Goal: Information Seeking & Learning: Learn about a topic

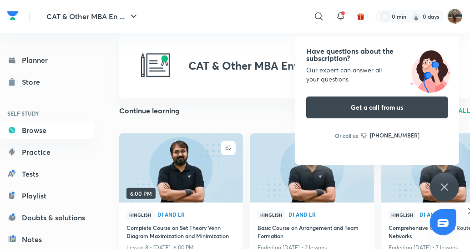
click at [456, 7] on div "​ 0 min 0 days" at bounding box center [312, 16] width 302 height 22
click at [453, 20] on img at bounding box center [454, 16] width 15 height 15
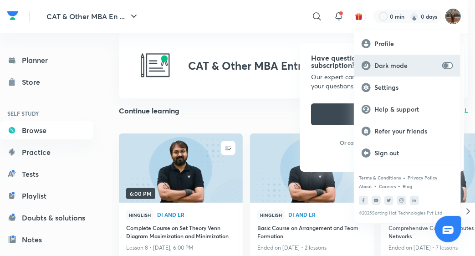
click at [452, 64] on input "checkbox" at bounding box center [445, 65] width 22 height 7
checkbox input "true"
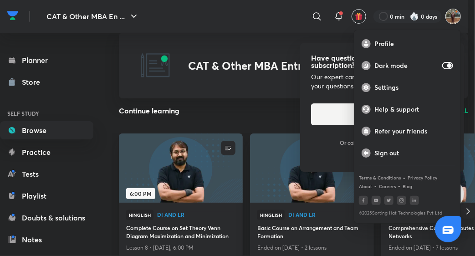
click at [38, 132] on div at bounding box center [237, 128] width 475 height 256
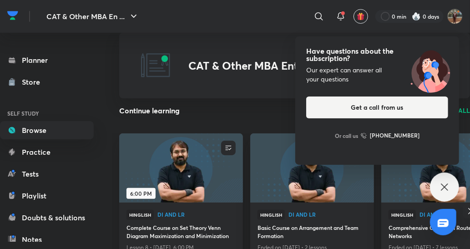
click at [453, 177] on div "Have questions about the subscription? Our expert can answer all your questions…" at bounding box center [444, 186] width 29 height 29
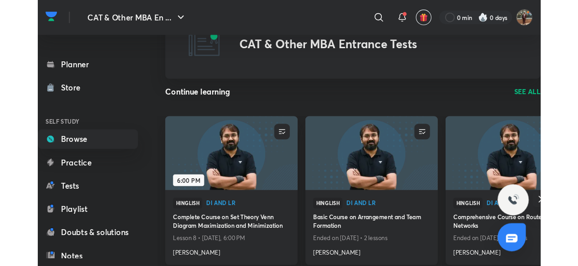
scroll to position [45, 0]
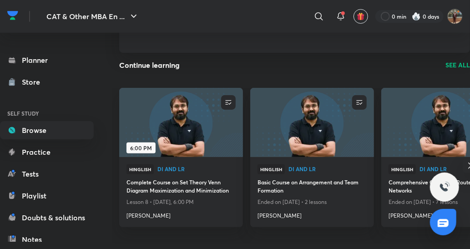
click at [458, 66] on p "SEE ALL" at bounding box center [457, 65] width 25 height 10
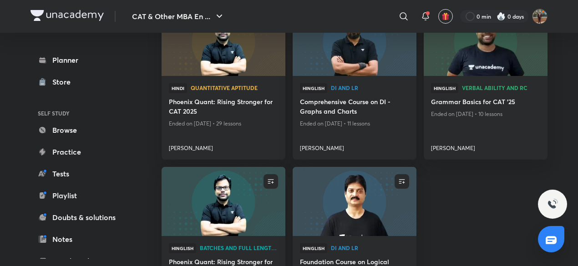
scroll to position [506, 0]
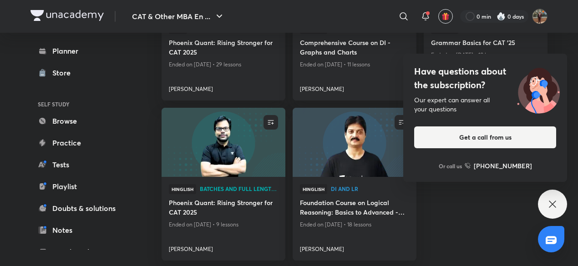
click at [470, 212] on div "Have questions about the subscription? Our expert can answer all your questions…" at bounding box center [552, 204] width 29 height 29
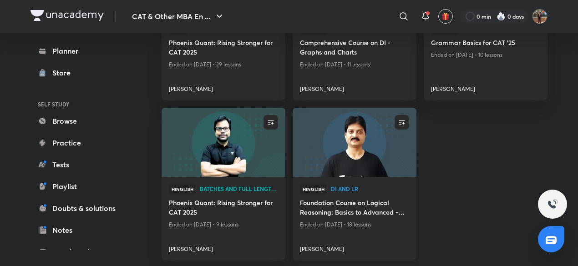
click at [376, 204] on h4 "Foundation Course on Logical Reasoning: Basics to Advanced - CAT 2025" at bounding box center [354, 208] width 109 height 21
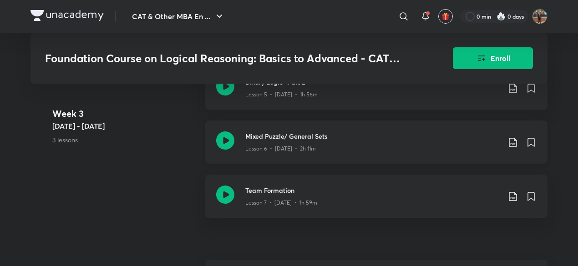
scroll to position [789, 0]
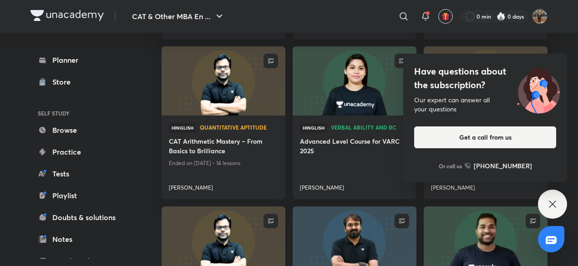
scroll to position [227, 0]
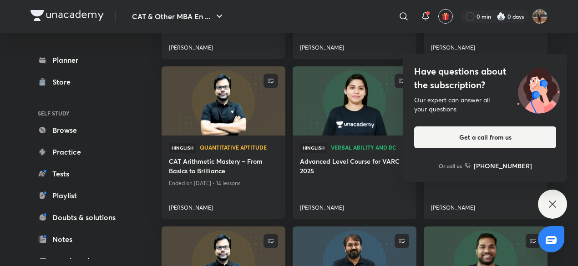
click at [470, 218] on div "Have questions about the subscription? Our expert can answer all your questions…" at bounding box center [552, 204] width 29 height 29
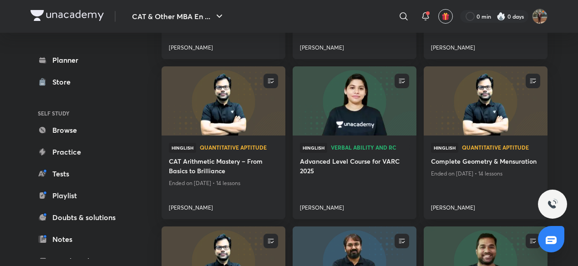
click at [377, 126] on img at bounding box center [354, 101] width 126 height 71
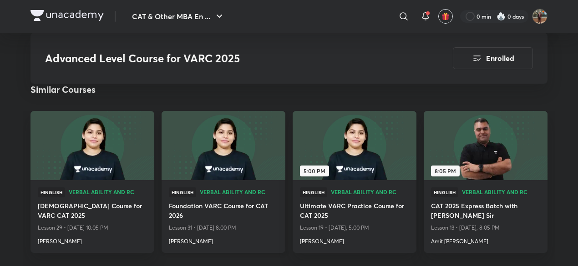
scroll to position [819, 0]
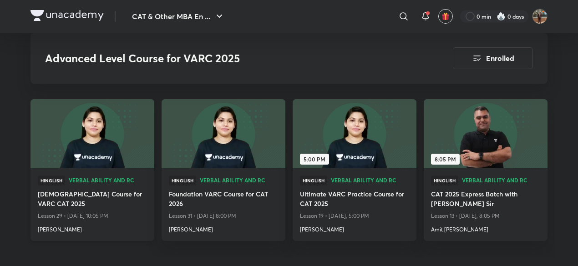
click at [72, 144] on img at bounding box center [92, 133] width 126 height 71
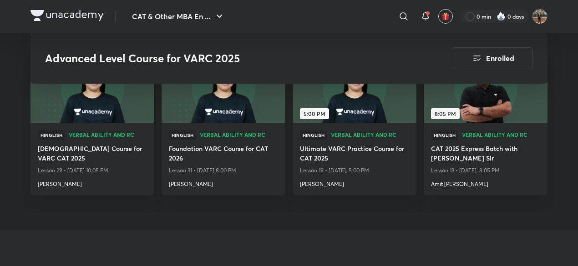
scroll to position [910, 0]
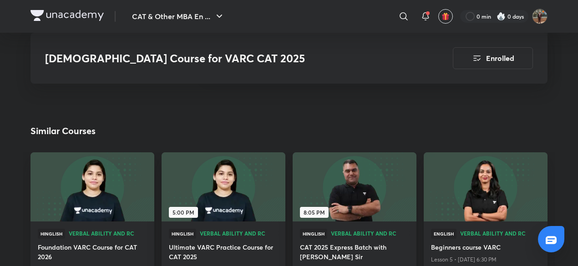
scroll to position [2502, 0]
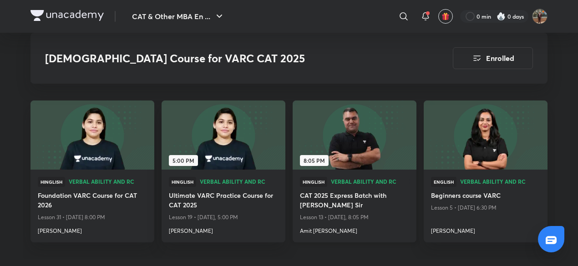
click at [371, 152] on img at bounding box center [354, 135] width 126 height 71
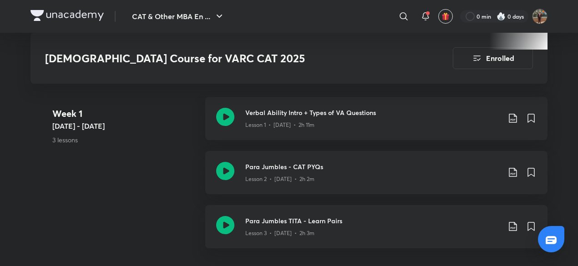
scroll to position [318, 0]
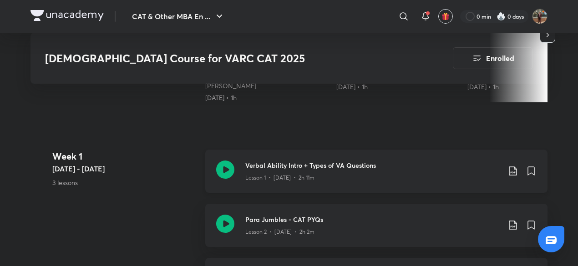
click at [220, 168] on icon at bounding box center [225, 170] width 18 height 18
